Goal: Information Seeking & Learning: Learn about a topic

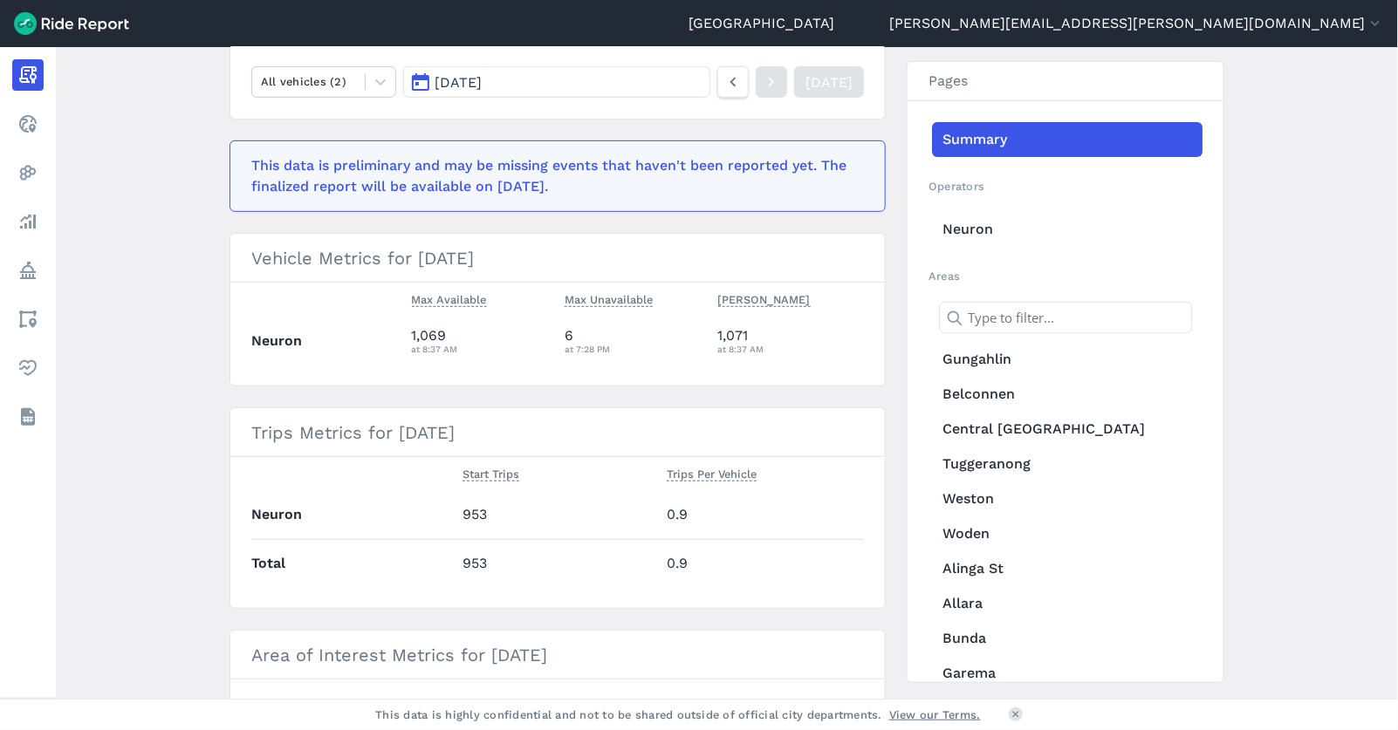
scroll to position [288, 0]
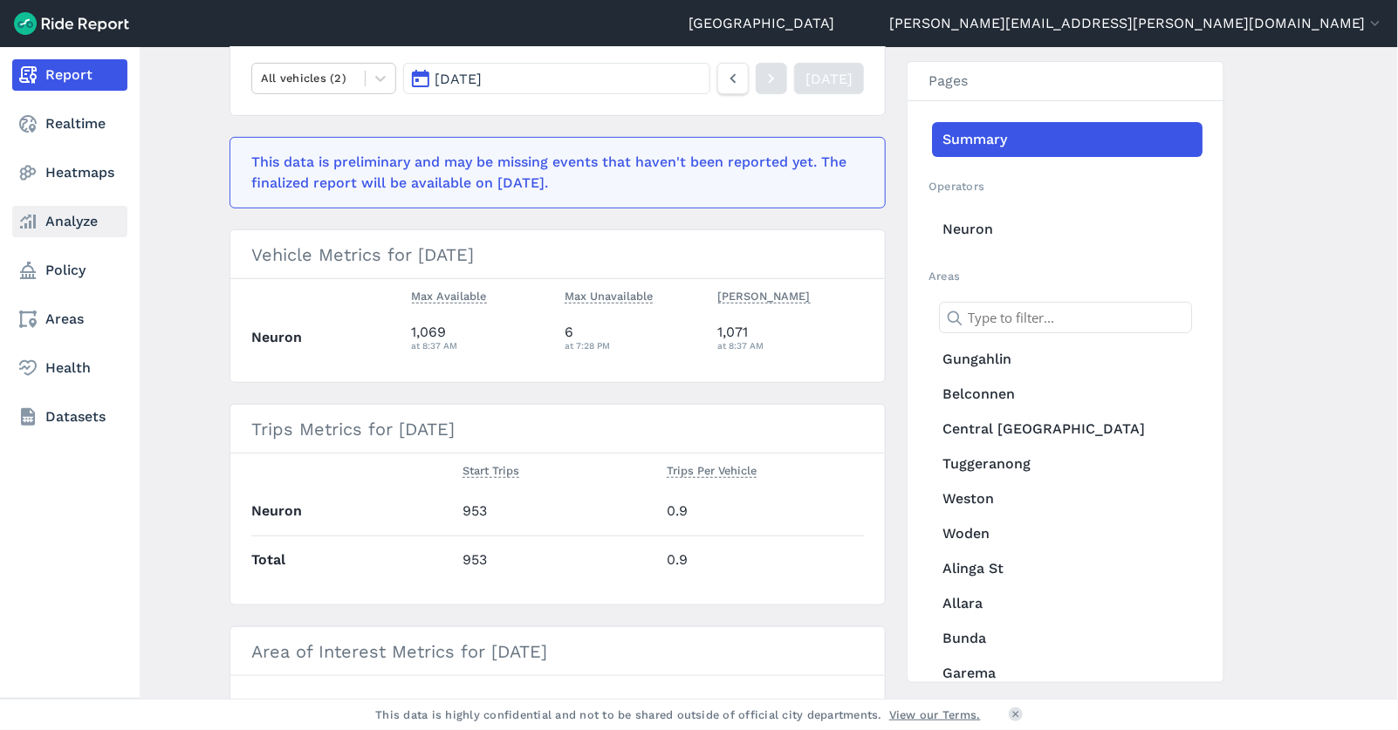
click at [75, 211] on link "Analyze" at bounding box center [69, 221] width 115 height 31
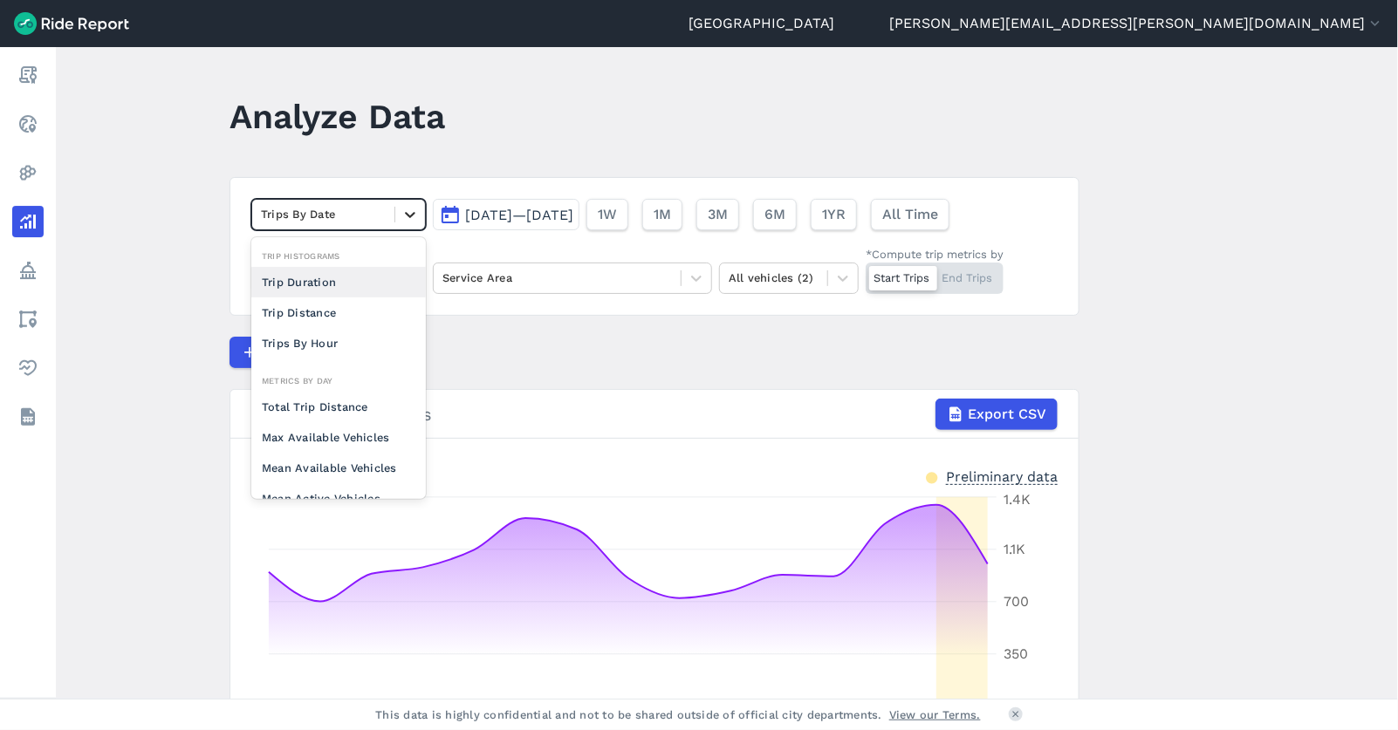
click at [415, 221] on icon at bounding box center [409, 214] width 17 height 17
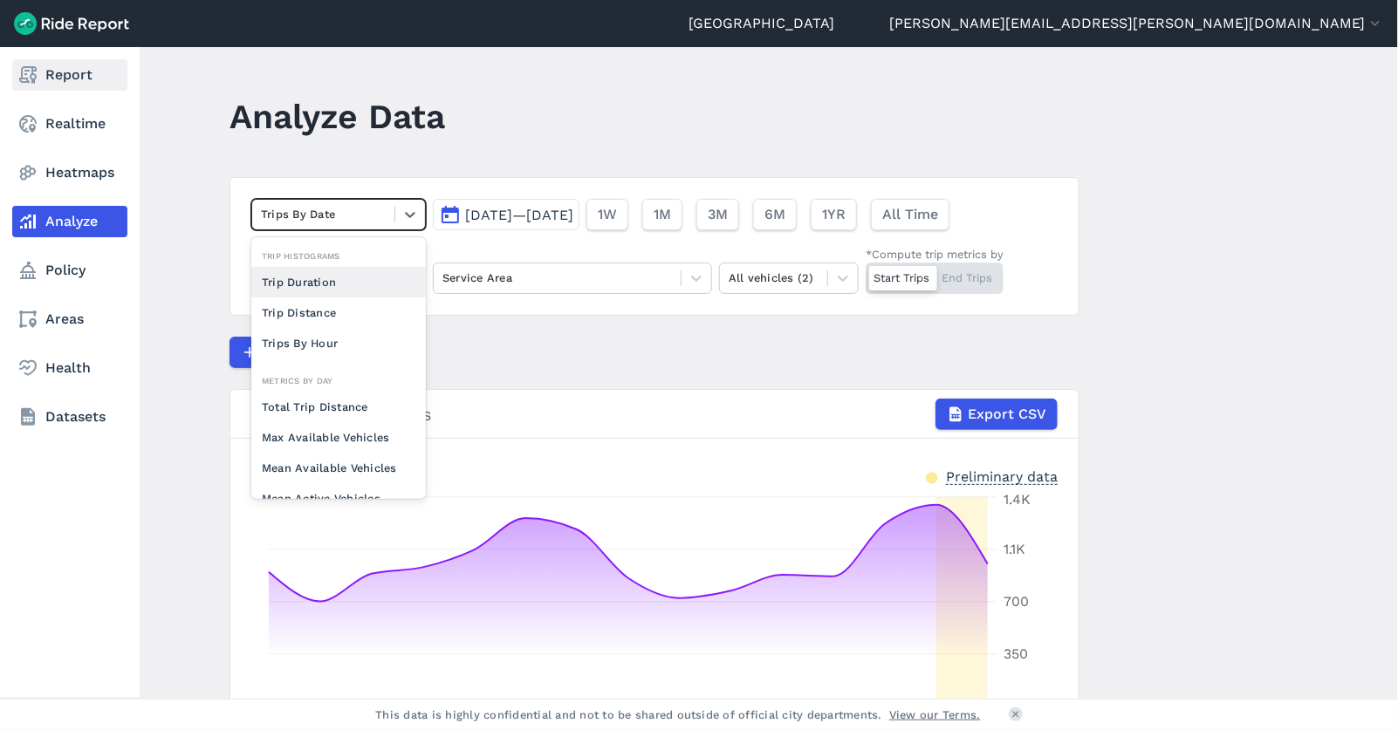
click at [30, 81] on icon at bounding box center [27, 75] width 21 height 21
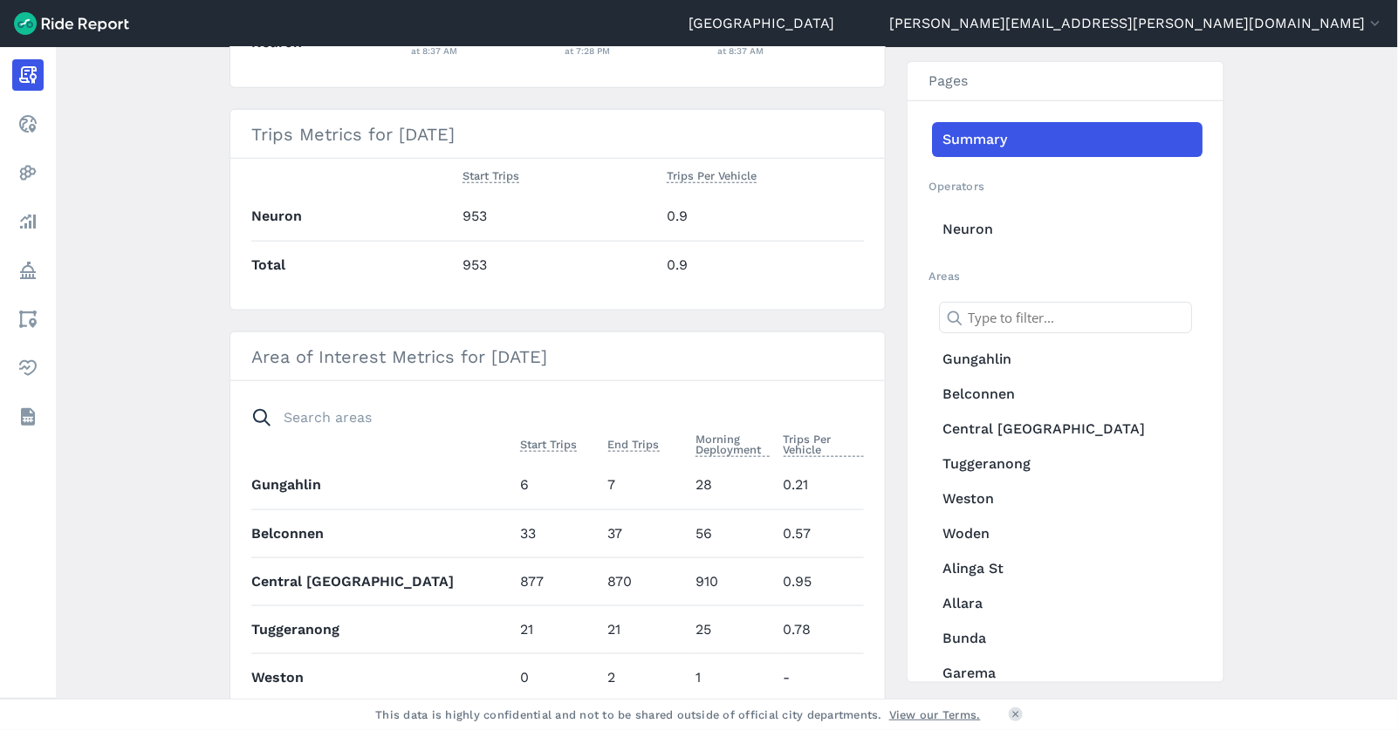
scroll to position [3, 0]
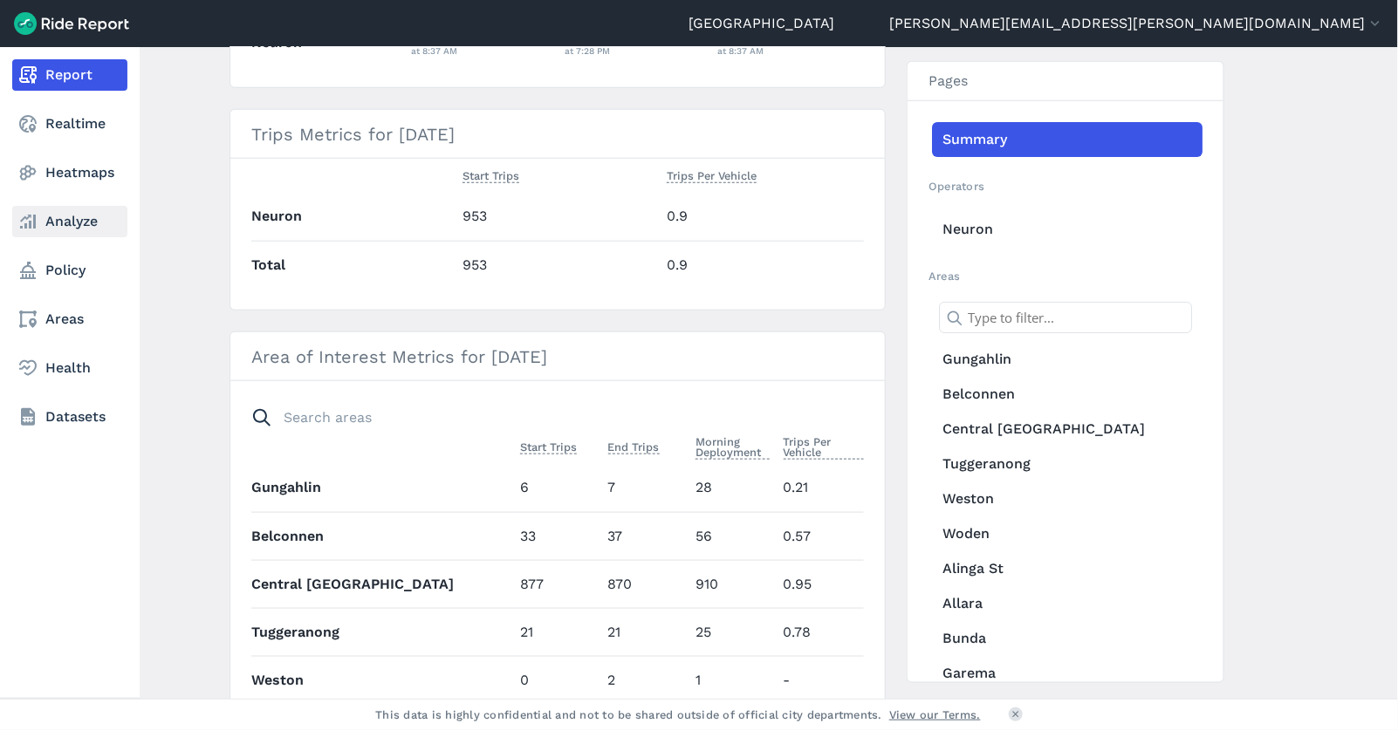
click at [62, 209] on link "Analyze" at bounding box center [69, 221] width 115 height 31
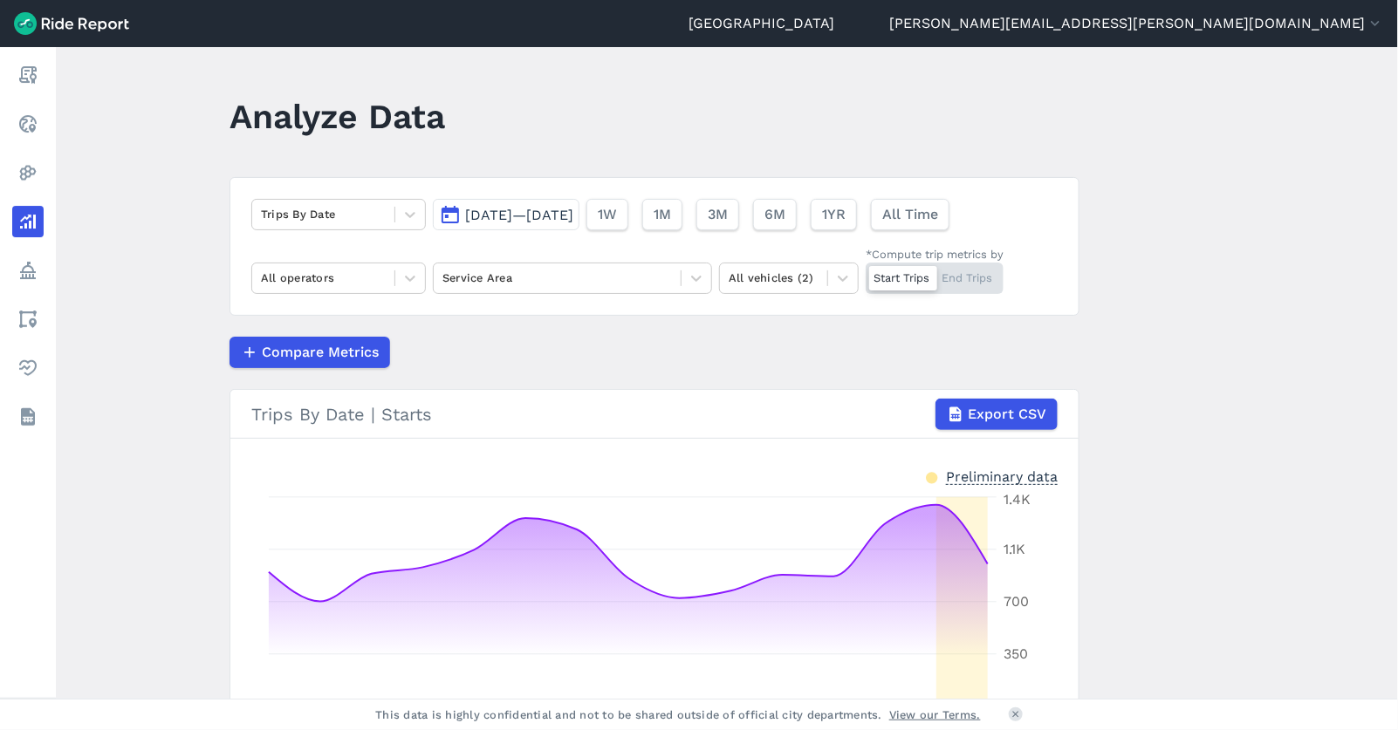
click at [470, 214] on span "[DATE]—[DATE]" at bounding box center [519, 215] width 108 height 17
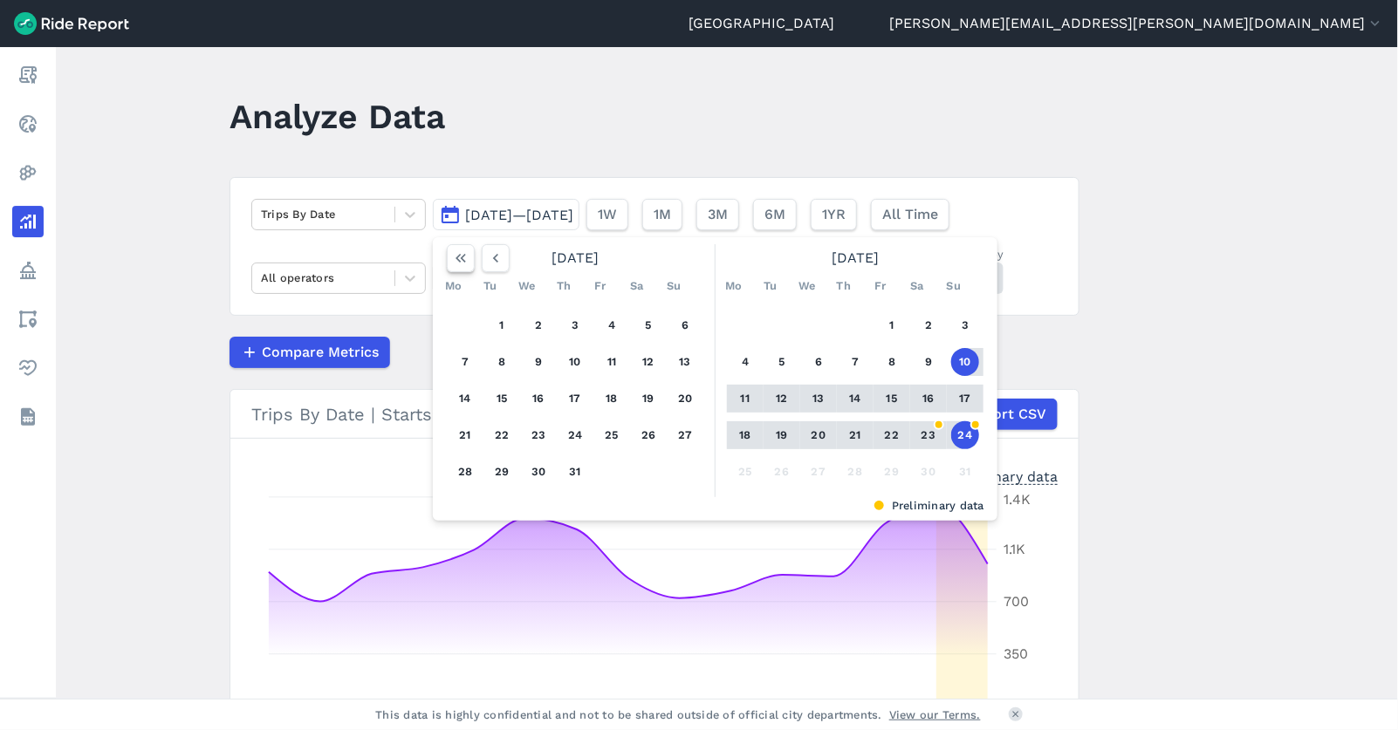
click at [461, 263] on icon "button" at bounding box center [460, 258] width 17 height 17
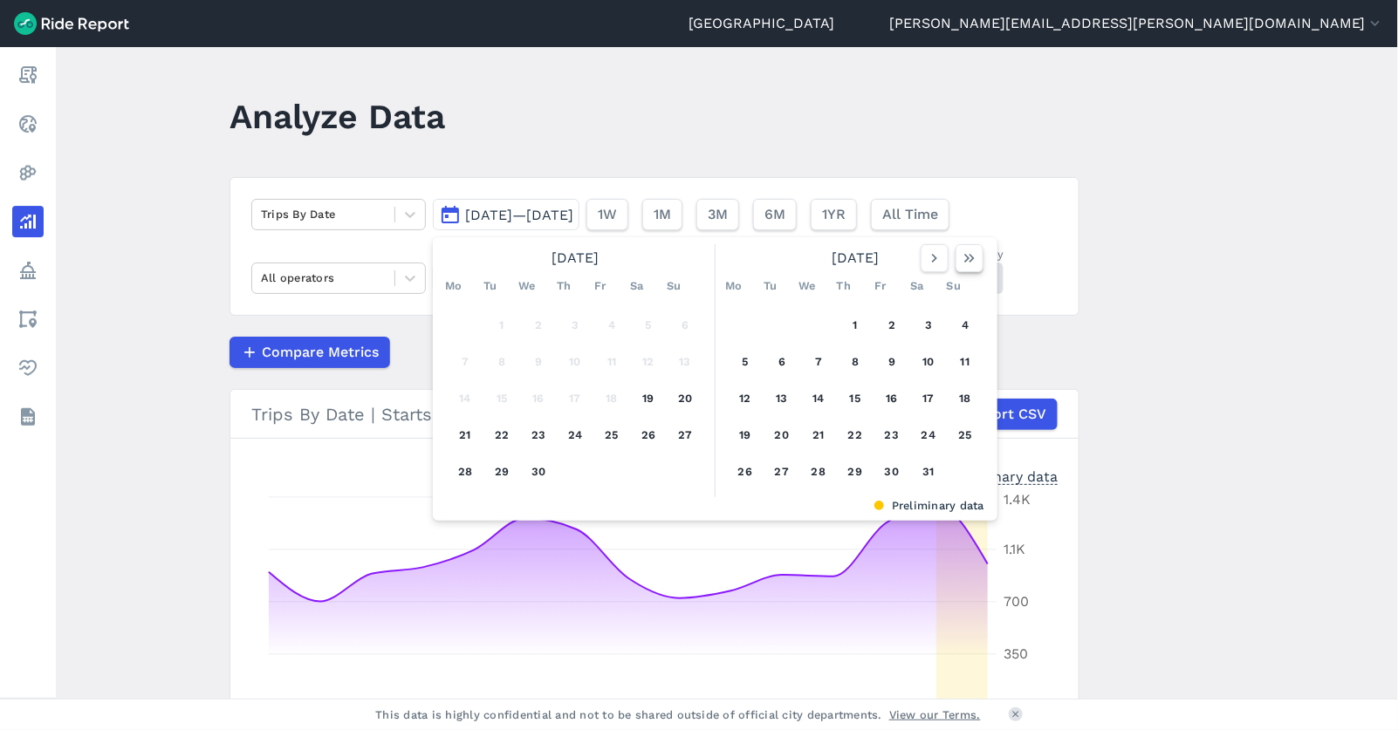
click at [726, 260] on icon "button" at bounding box center [969, 258] width 17 height 17
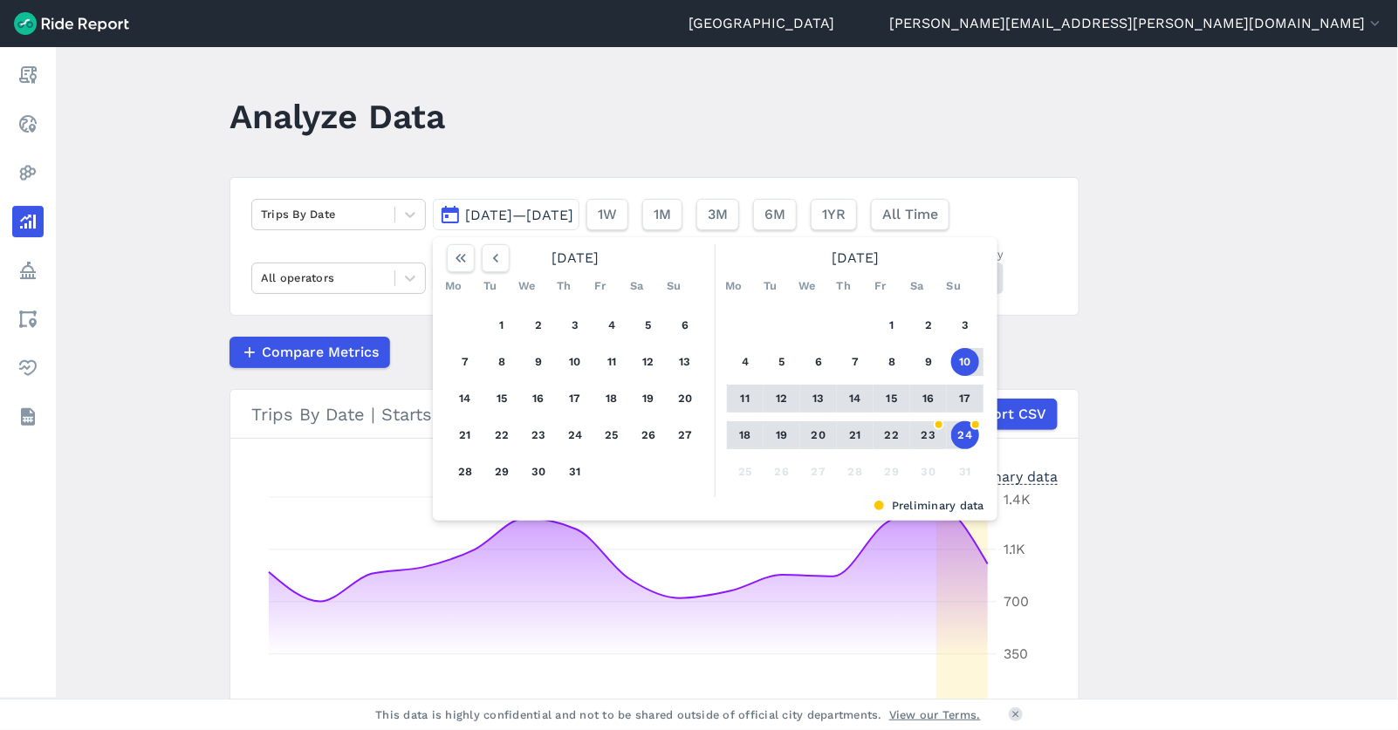
click at [726, 439] on button "24" at bounding box center [965, 436] width 28 height 28
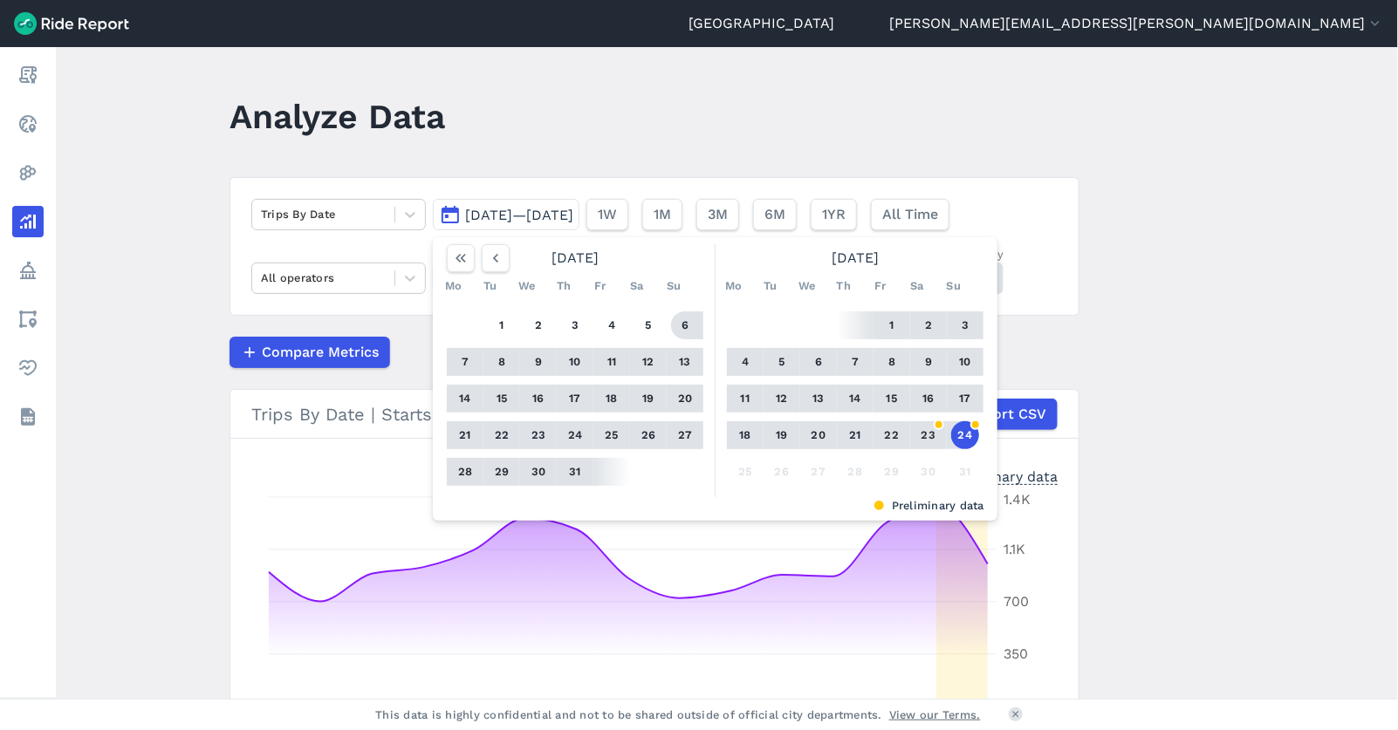
click at [726, 350] on main "Analyze Data Trips By Date [DATE]—[DATE] [DATE] Mo Tu We Th Fr Sa Su 1 2 3 4 5 …" at bounding box center [727, 373] width 1342 height 652
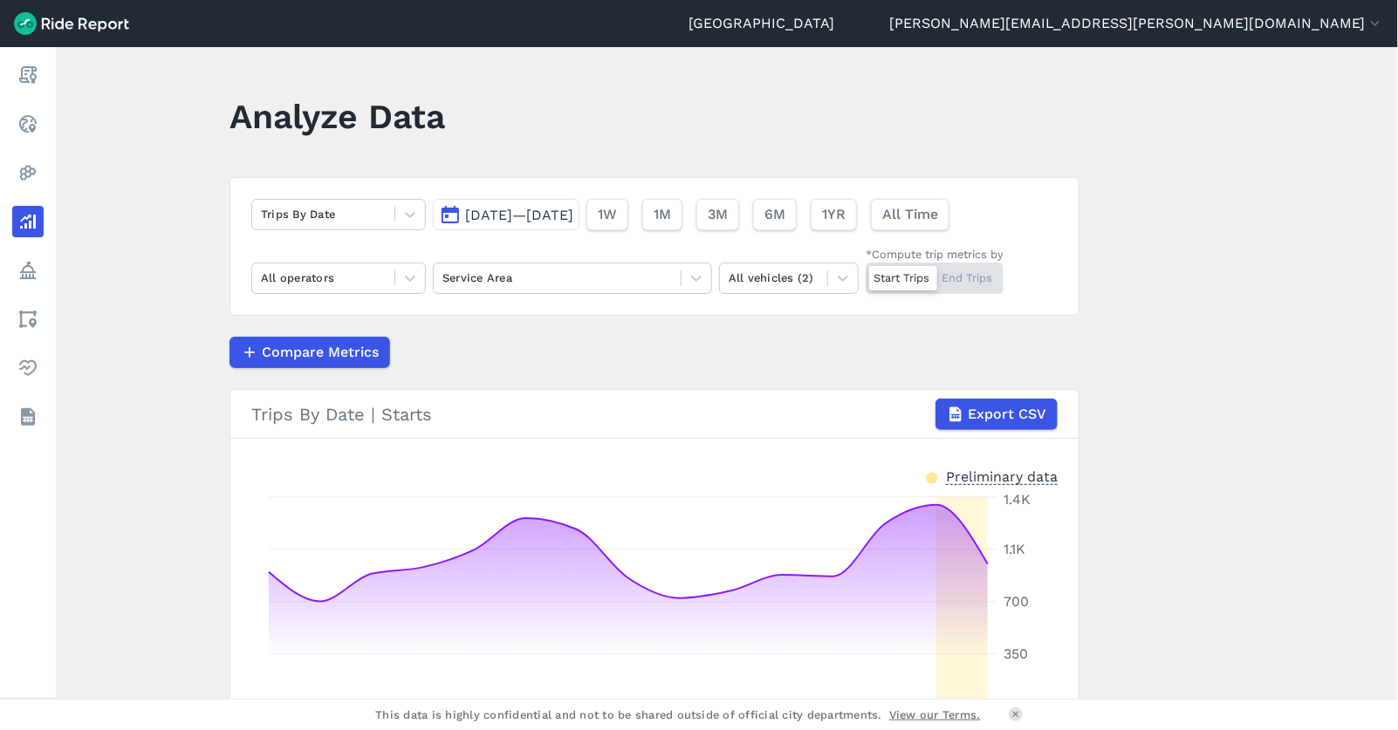
click at [529, 212] on span "[DATE]—[DATE]" at bounding box center [519, 215] width 108 height 17
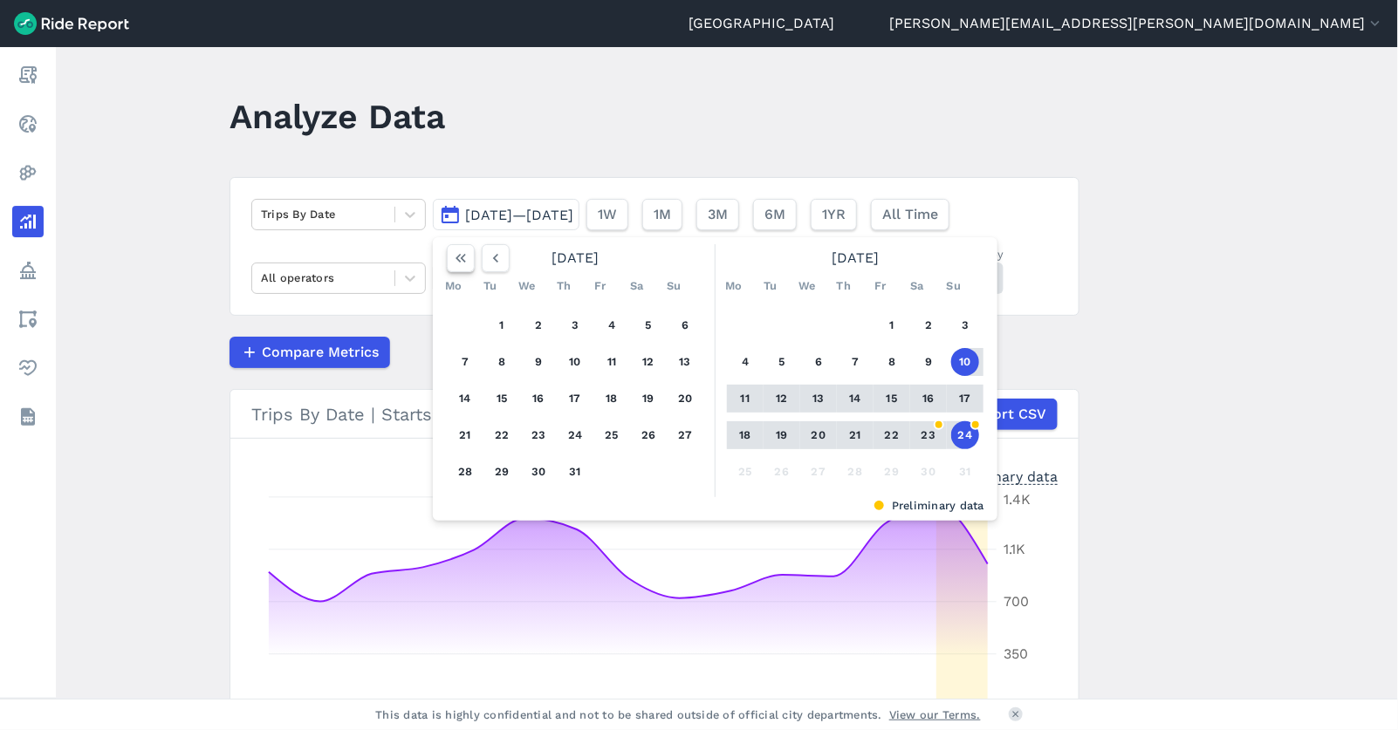
click at [461, 264] on icon "button" at bounding box center [460, 258] width 17 height 17
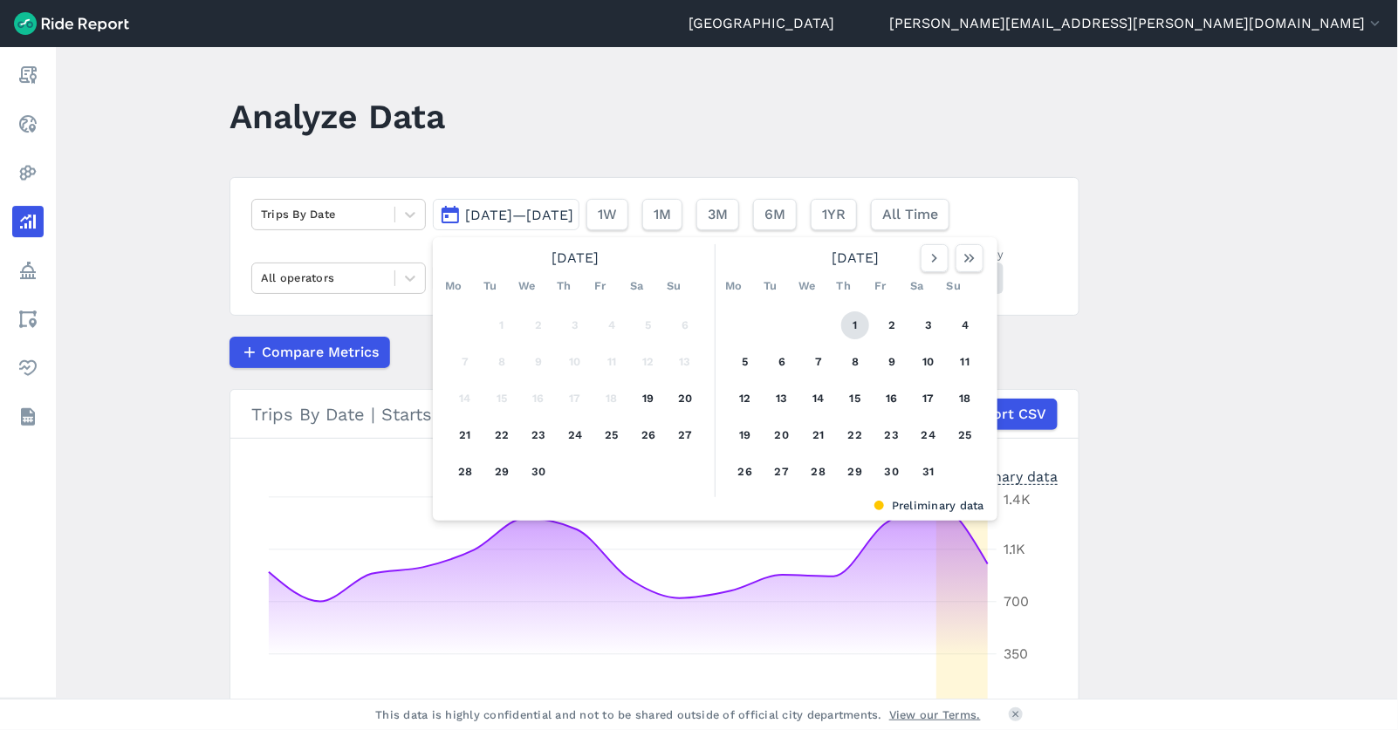
click at [726, 322] on button "1" at bounding box center [855, 326] width 28 height 28
click at [726, 258] on icon "button" at bounding box center [969, 258] width 17 height 17
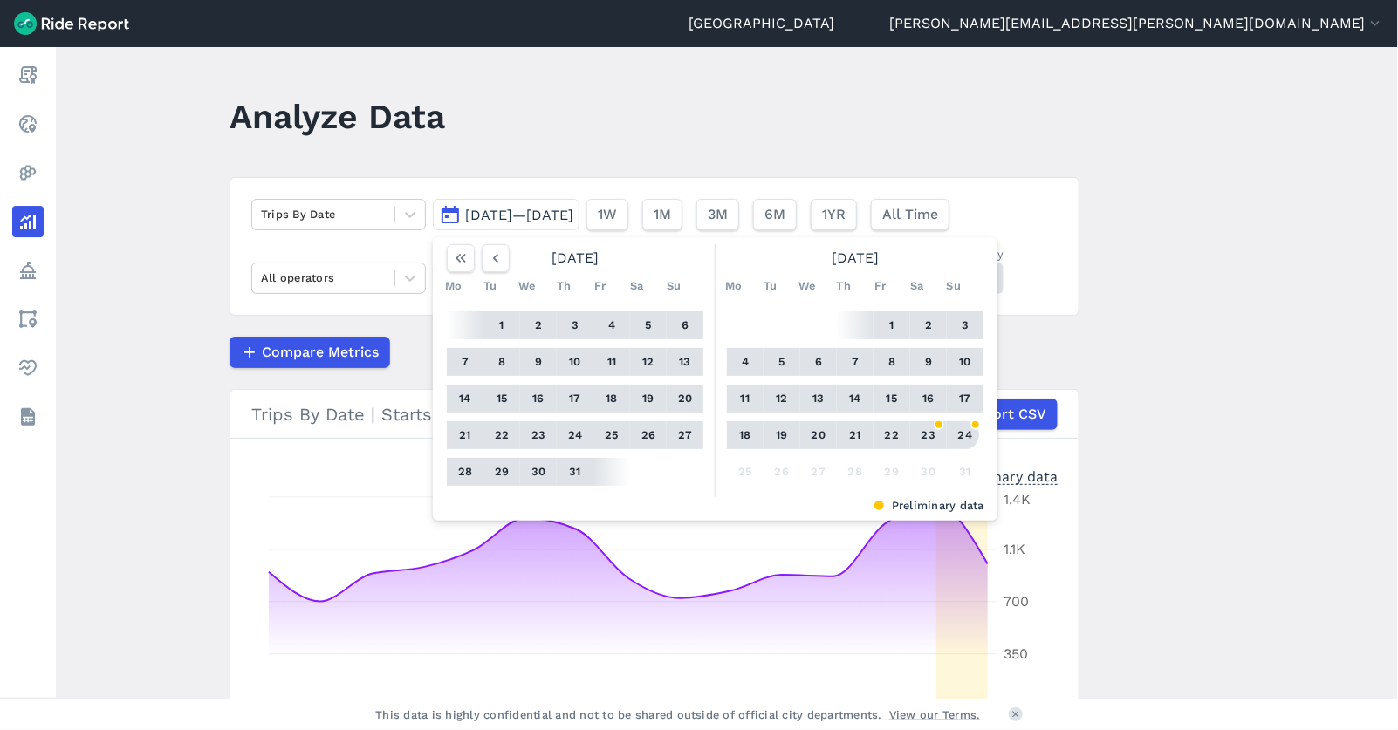
click at [726, 434] on button "24" at bounding box center [965, 436] width 28 height 28
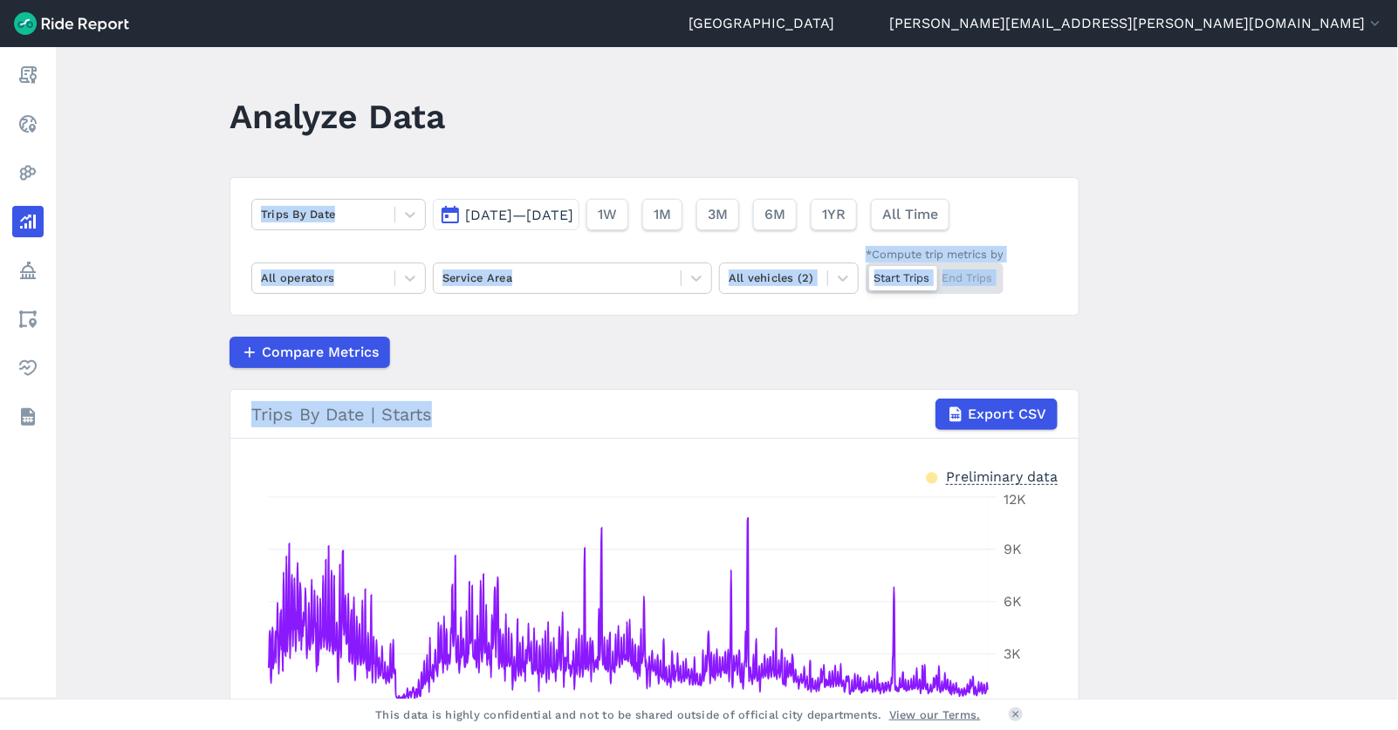
drag, startPoint x: 1391, startPoint y: 242, endPoint x: 1382, endPoint y: 414, distance: 172.2
click at [726, 414] on main "Analyze Data Trips By Date [DATE]—[DATE] 1W 1M 3M 6M 1YR All Time All operators…" at bounding box center [727, 373] width 1342 height 652
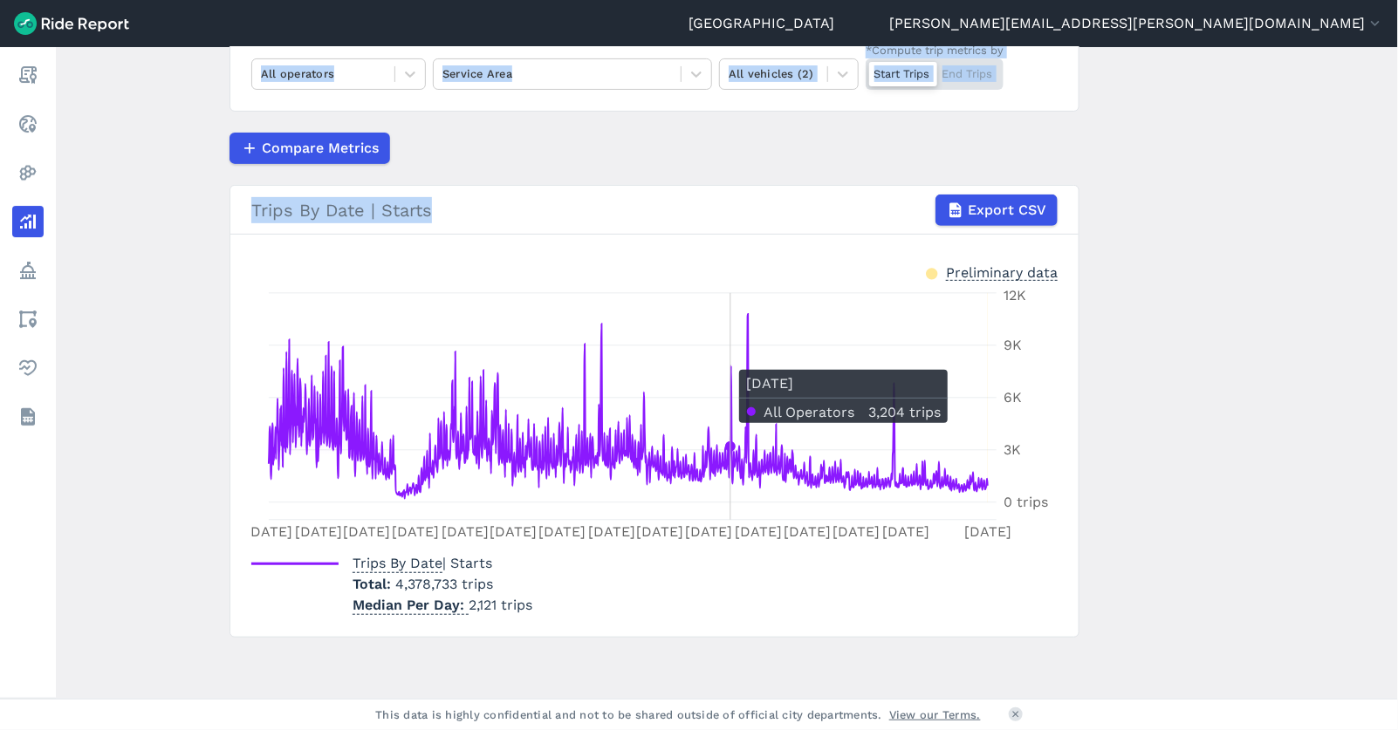
scroll to position [204, 0]
click at [726, 360] on icon "[DATE] [DATE] [DATE] [DATE] [DATE] [DATE] [DATE] [DATE] [DATE] [DATE] [DATE] [D…" at bounding box center [654, 416] width 806 height 262
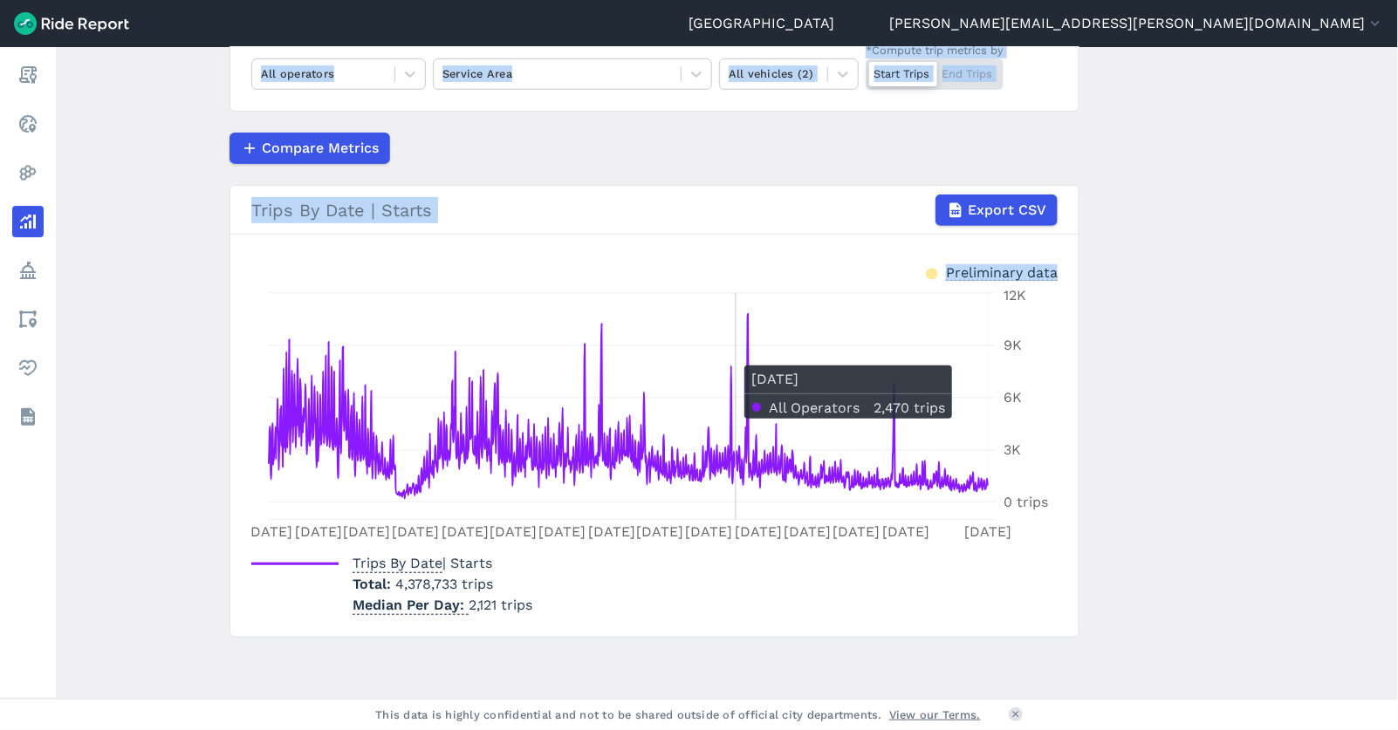
drag, startPoint x: 728, startPoint y: 360, endPoint x: 1307, endPoint y: -21, distance: 693.3
click at [726, 0] on html "[GEOGRAPHIC_DATA] [PERSON_NAME][EMAIL_ADDRESS][PERSON_NAME][DOMAIN_NAME] Settin…" at bounding box center [699, 365] width 1398 height 730
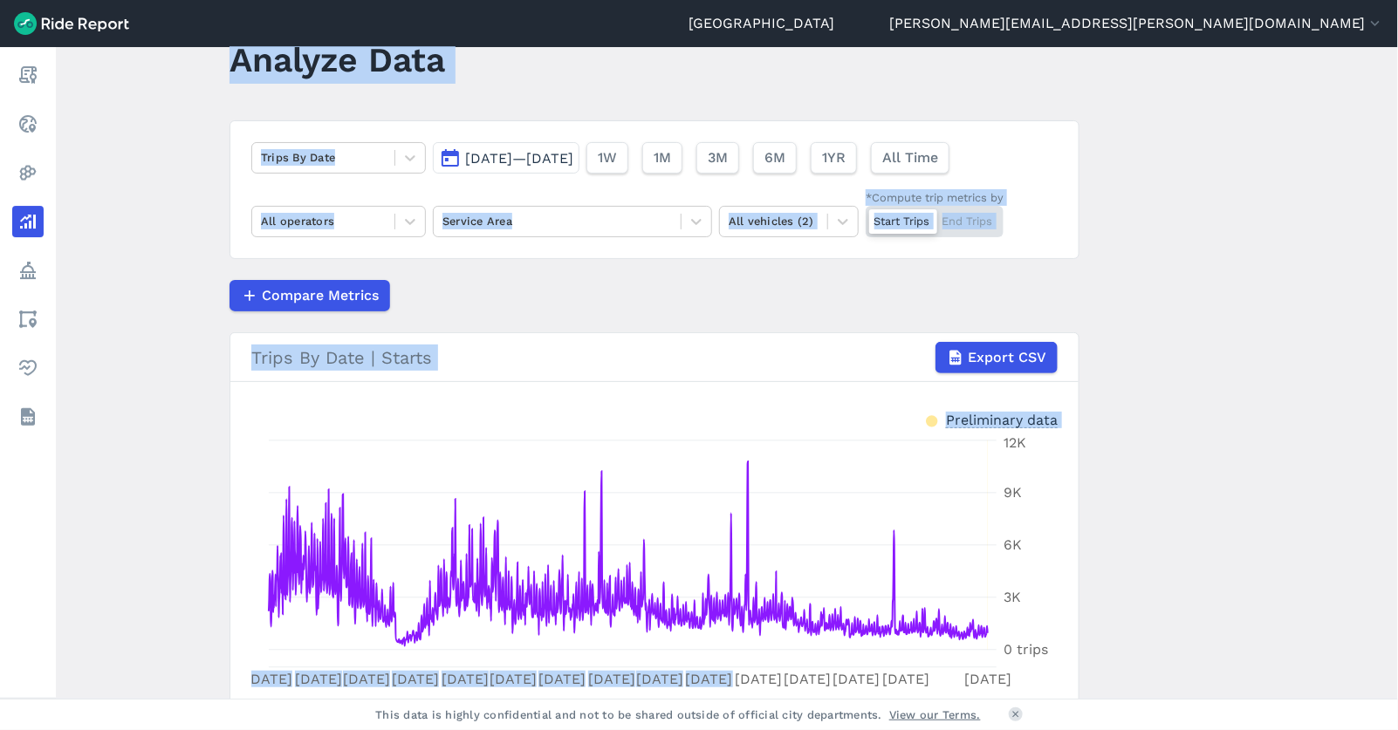
scroll to position [45, 0]
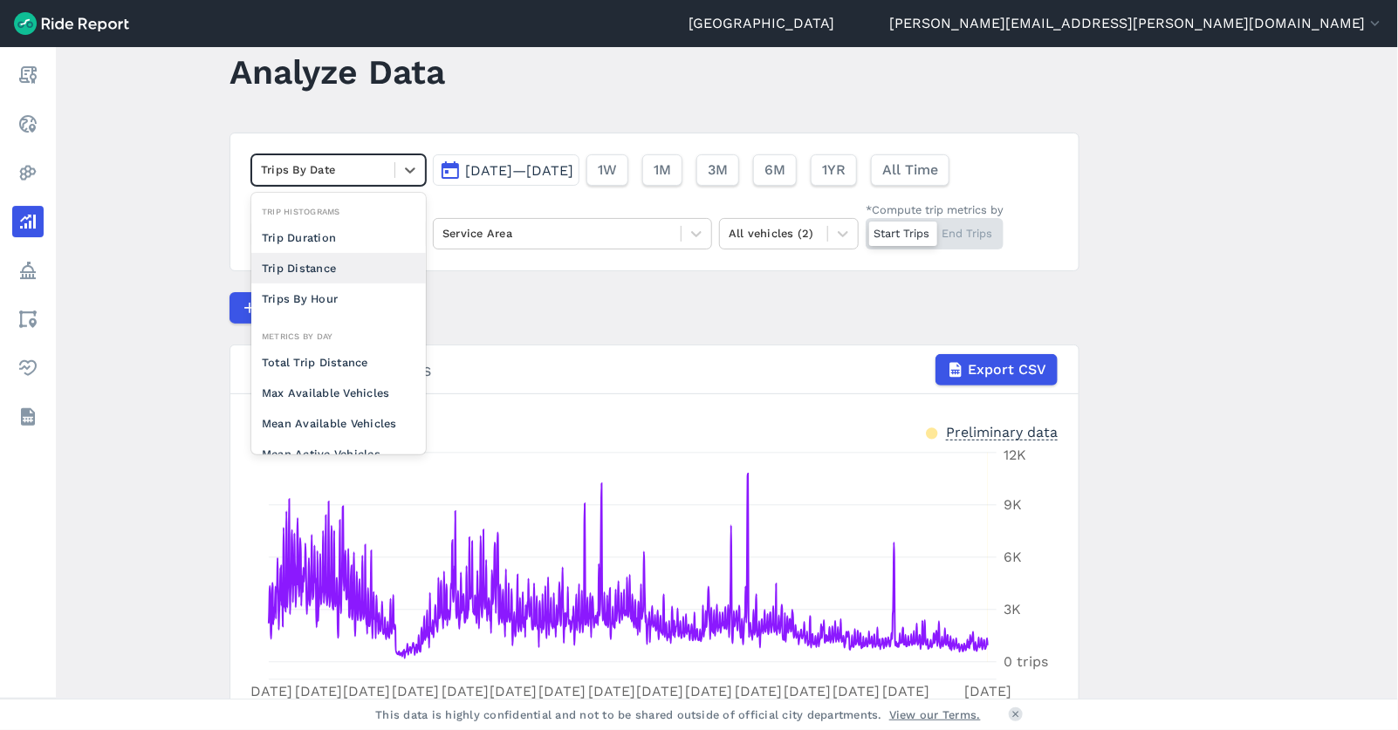
drag, startPoint x: 413, startPoint y: 168, endPoint x: 319, endPoint y: 264, distance: 133.9
click at [319, 264] on div "Trip Distance" at bounding box center [338, 268] width 175 height 31
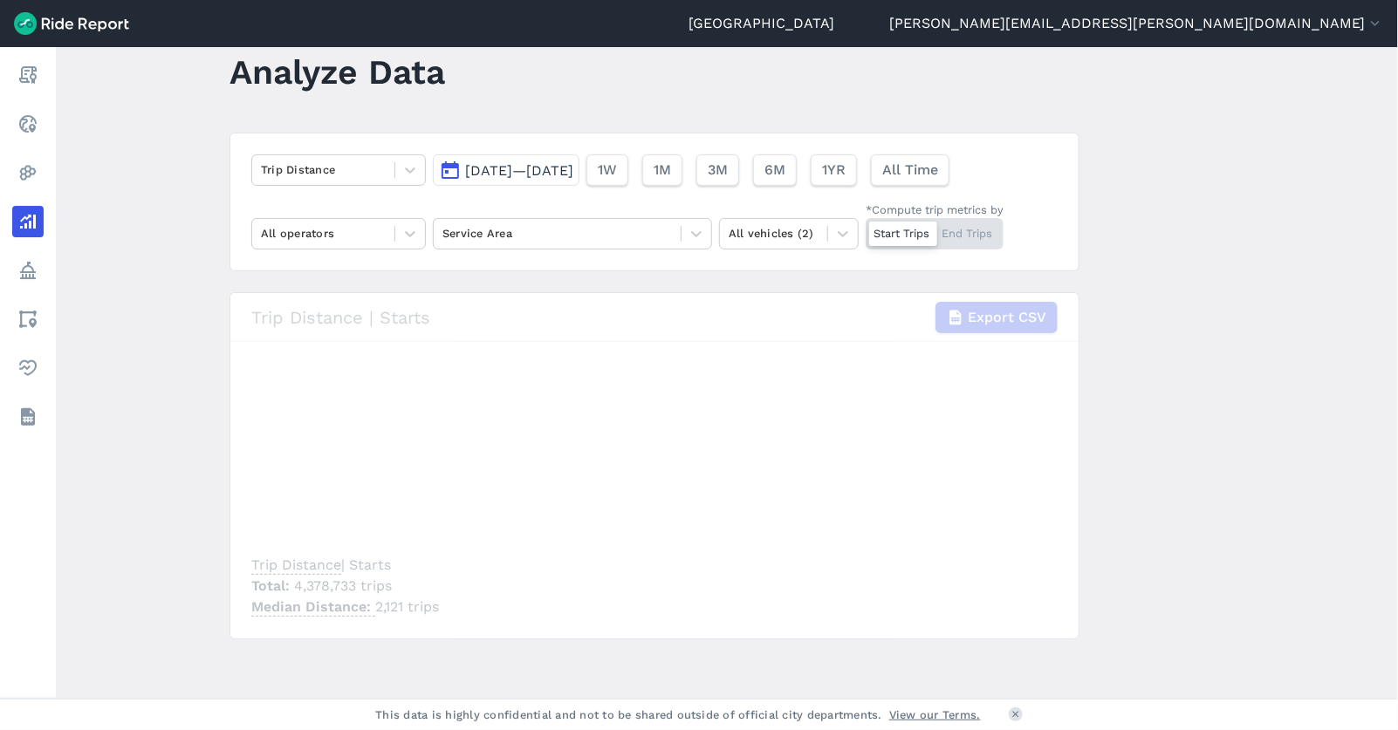
click at [726, 441] on div "loading" at bounding box center [654, 466] width 848 height 346
